Goal: Information Seeking & Learning: Understand process/instructions

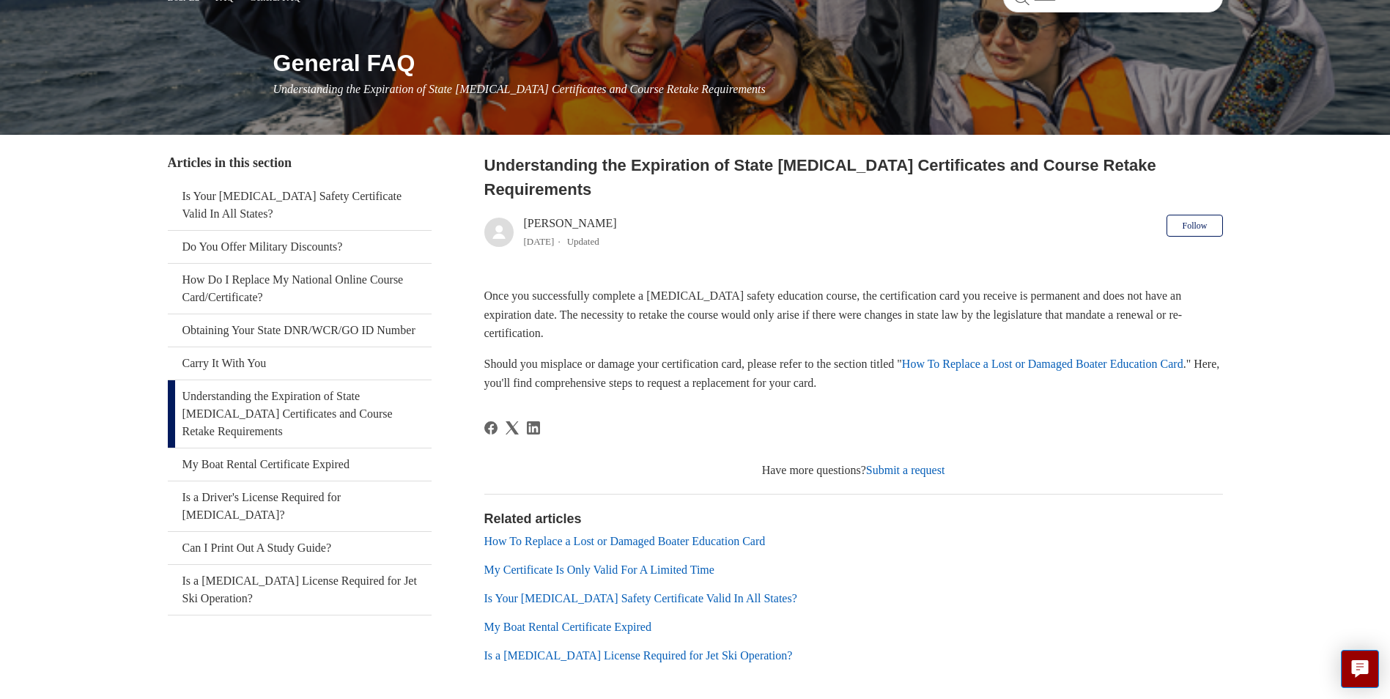
scroll to position [191, 0]
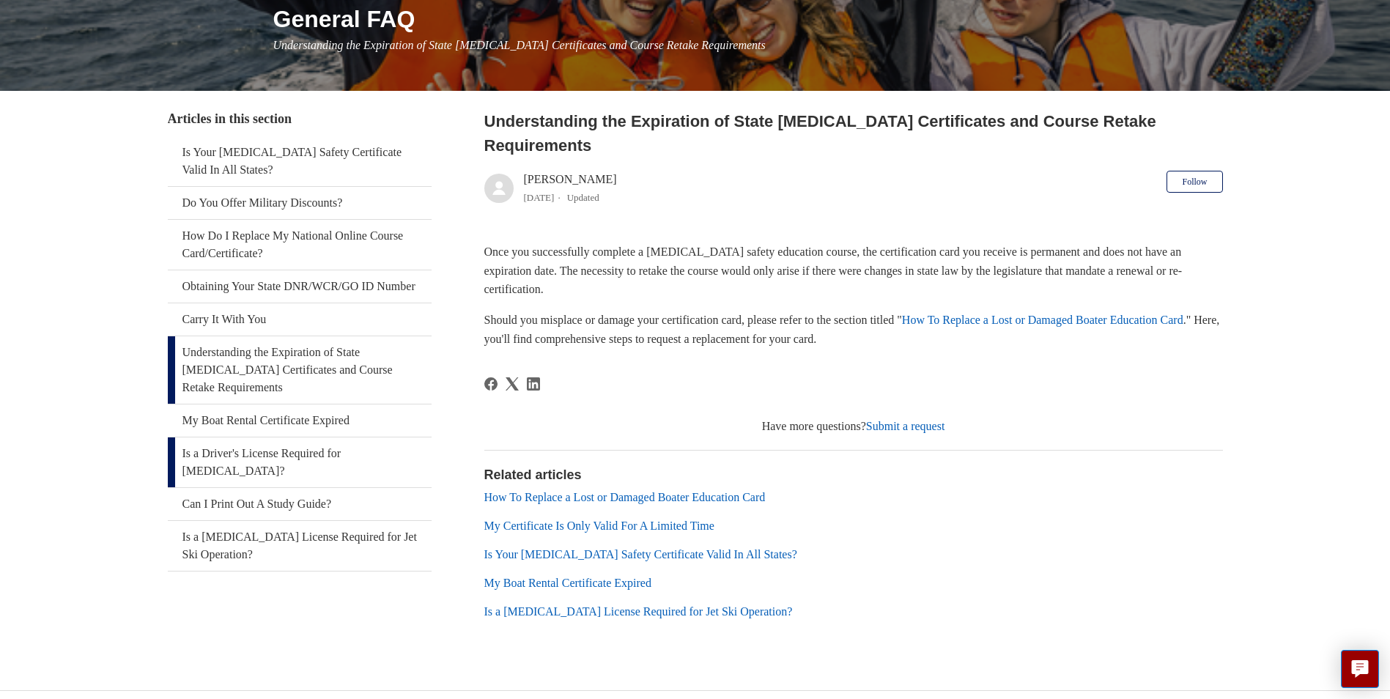
click at [262, 451] on link "Is a Driver's License Required for [MEDICAL_DATA]?" at bounding box center [300, 462] width 264 height 50
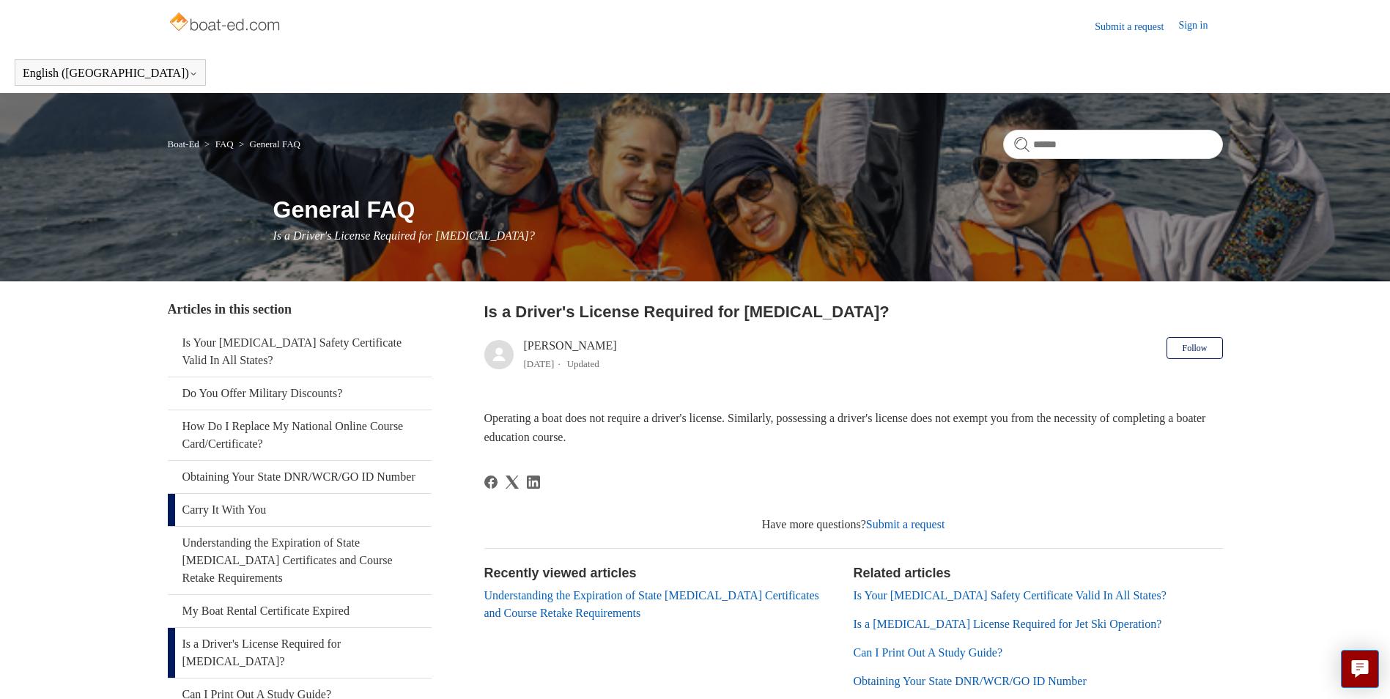
click at [266, 526] on link "Carry It With You" at bounding box center [300, 510] width 264 height 32
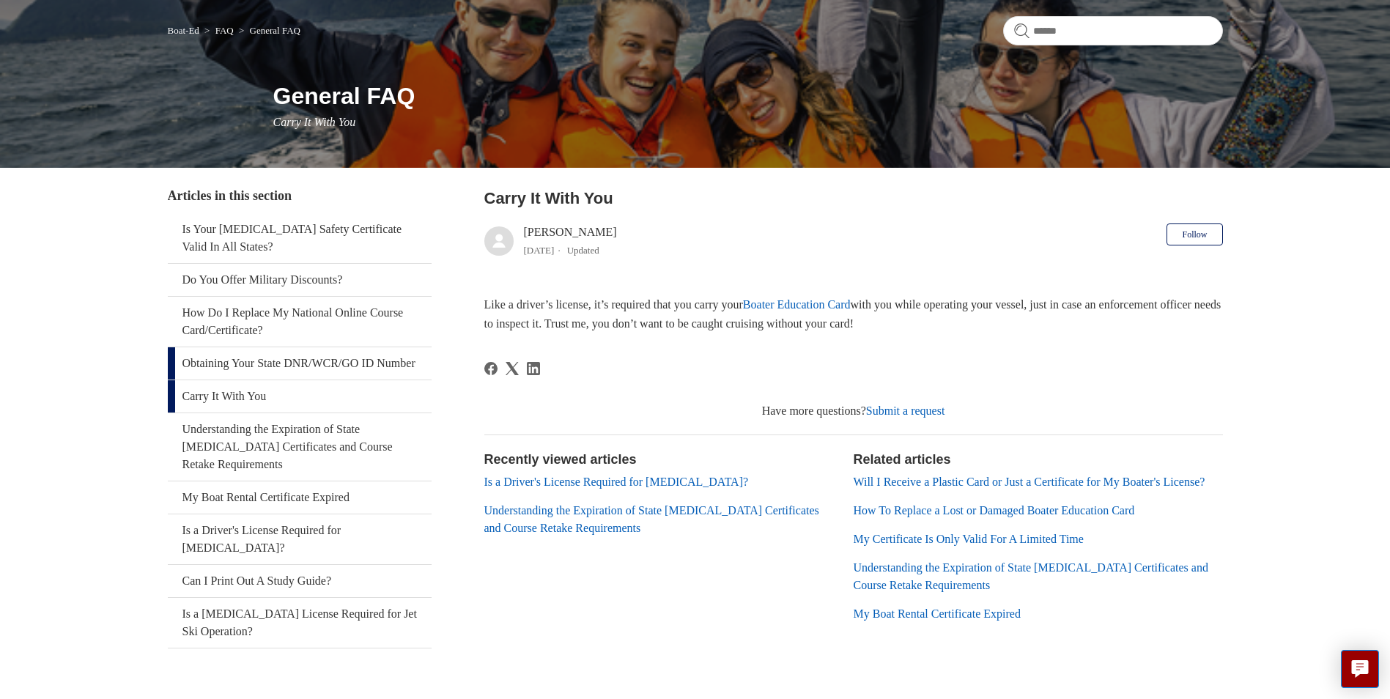
scroll to position [147, 0]
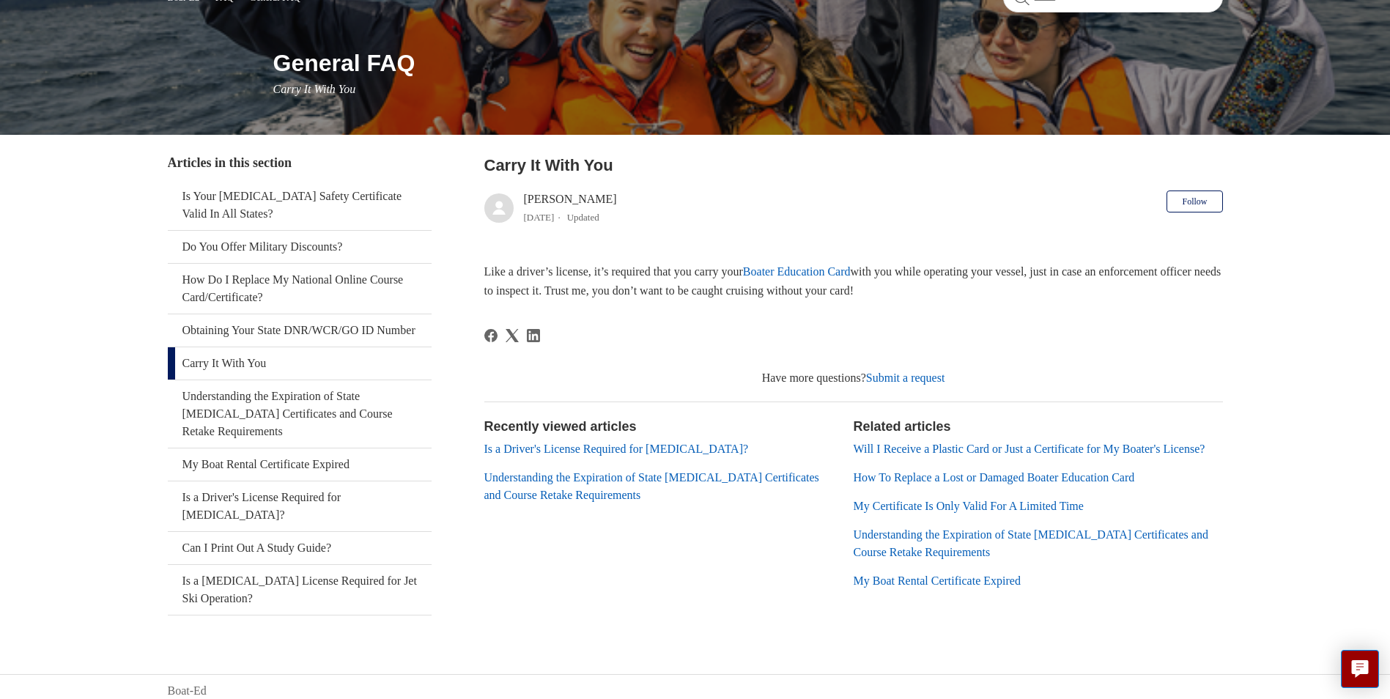
click at [926, 484] on link "How To Replace a Lost or Damaged Boater Education Card" at bounding box center [994, 477] width 281 height 12
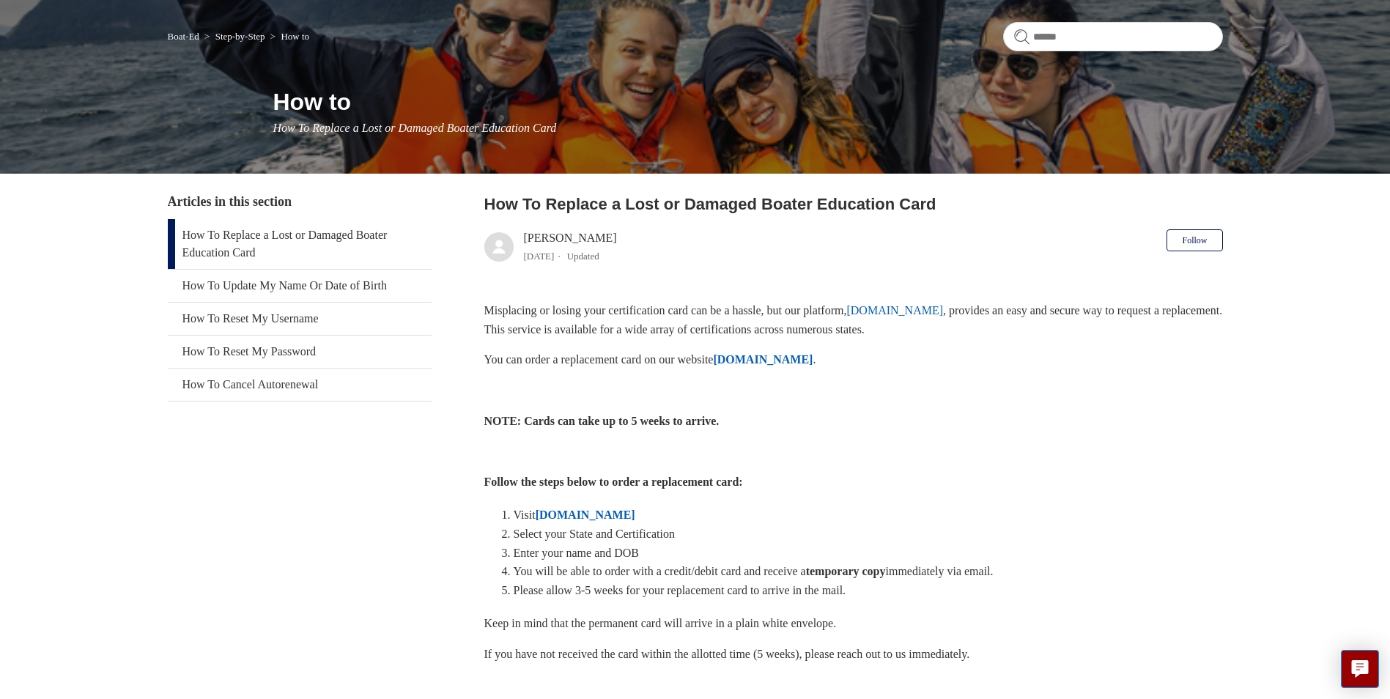
scroll to position [147, 0]
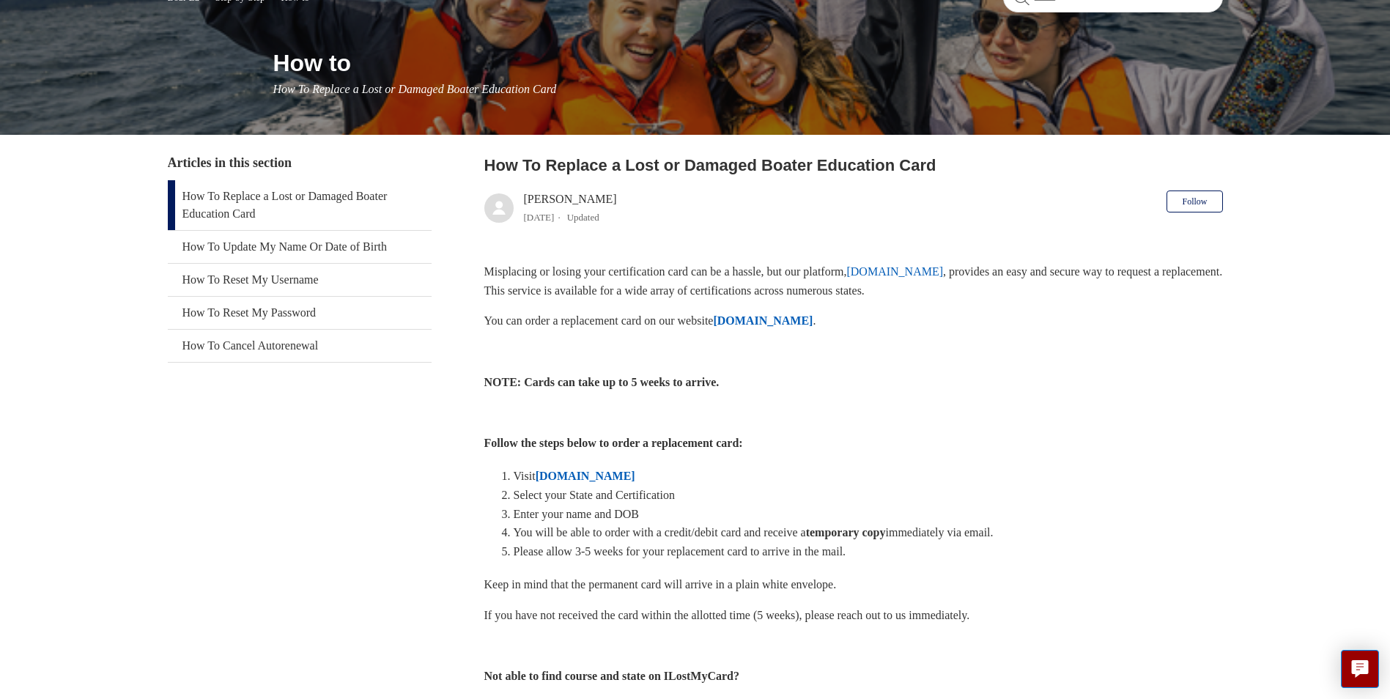
click at [580, 478] on strong "ILostMyCard.com" at bounding box center [586, 476] width 100 height 12
